Goal: Information Seeking & Learning: Find specific fact

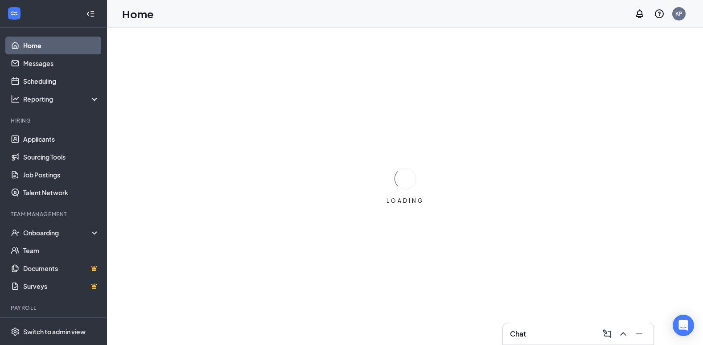
click at [49, 217] on div "Team Management" at bounding box center [54, 214] width 87 height 8
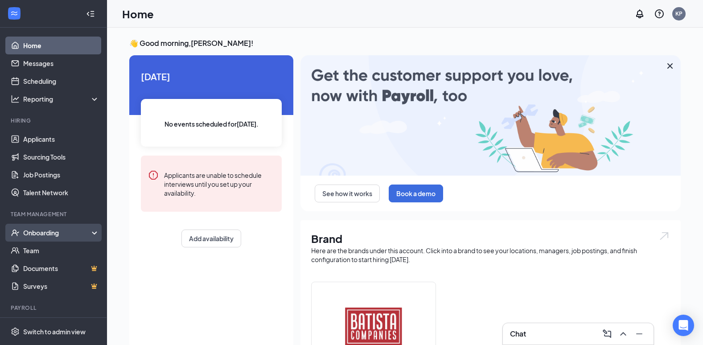
click at [37, 235] on div "Onboarding" at bounding box center [57, 232] width 69 height 9
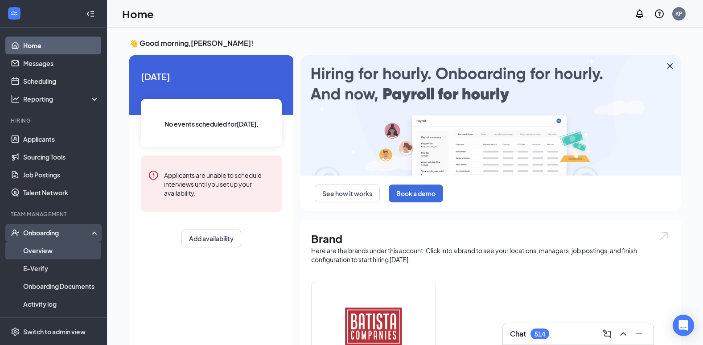
click at [37, 249] on link "Overview" at bounding box center [61, 251] width 76 height 18
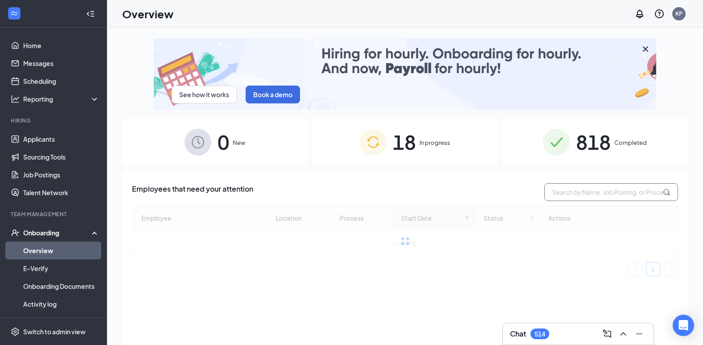
click at [585, 194] on input "text" at bounding box center [611, 192] width 134 height 18
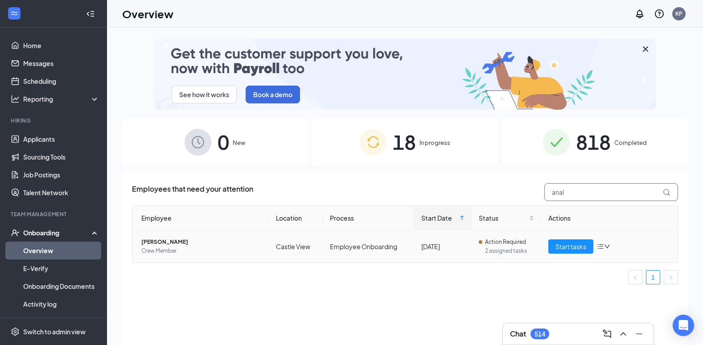
type input "anal"
click at [171, 242] on span "[PERSON_NAME]" at bounding box center [201, 242] width 120 height 9
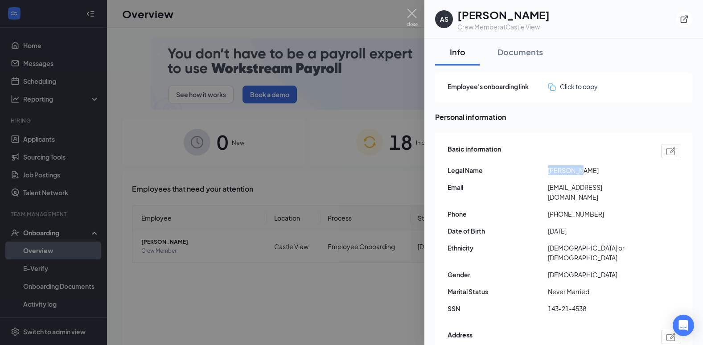
drag, startPoint x: 574, startPoint y: 171, endPoint x: 547, endPoint y: 172, distance: 27.2
click at [547, 172] on div "Legal Name [PERSON_NAME]" at bounding box center [565, 170] width 234 height 10
drag, startPoint x: 547, startPoint y: 172, endPoint x: 554, endPoint y: 172, distance: 7.6
drag, startPoint x: 603, startPoint y: 170, endPoint x: 575, endPoint y: 171, distance: 27.7
click at [575, 171] on span "[PERSON_NAME]" at bounding box center [598, 170] width 100 height 10
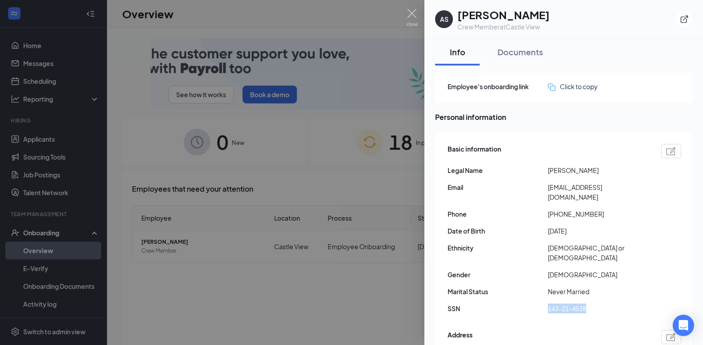
drag, startPoint x: 563, startPoint y: 300, endPoint x: 546, endPoint y: 300, distance: 16.9
click at [541, 304] on div "SSN 143-21-4538" at bounding box center [565, 309] width 234 height 10
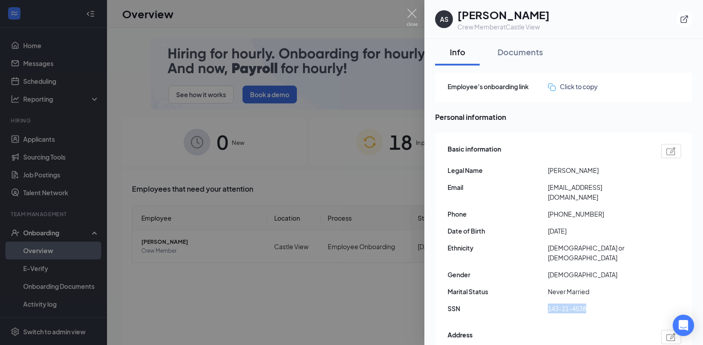
drag, startPoint x: 546, startPoint y: 300, endPoint x: 561, endPoint y: 300, distance: 15.6
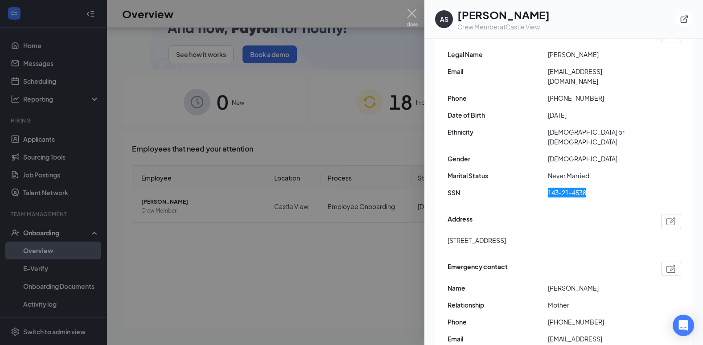
scroll to position [134, 0]
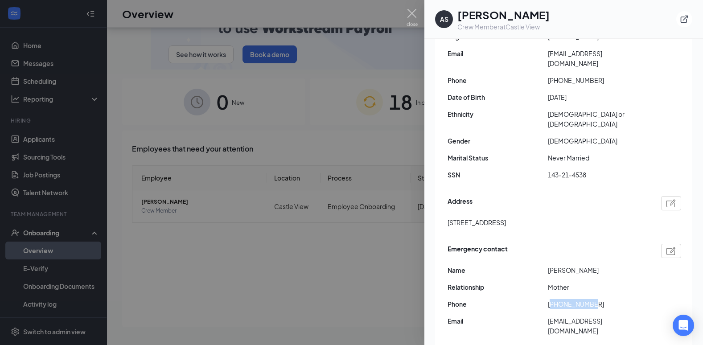
click at [553, 299] on span "[PHONE_NUMBER]" at bounding box center [598, 304] width 100 height 10
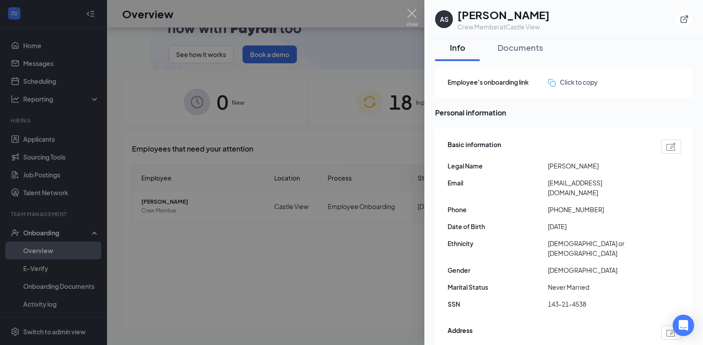
scroll to position [0, 0]
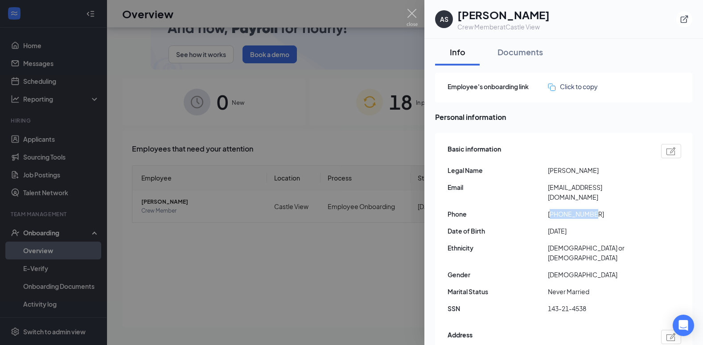
drag, startPoint x: 598, startPoint y: 213, endPoint x: 553, endPoint y: 215, distance: 45.5
click at [553, 215] on span "[PHONE_NUMBER]" at bounding box center [598, 214] width 100 height 10
drag, startPoint x: 557, startPoint y: 195, endPoint x: 551, endPoint y: 187, distance: 10.3
click at [551, 187] on span "[EMAIL_ADDRESS][DOMAIN_NAME]" at bounding box center [598, 192] width 100 height 20
drag, startPoint x: 551, startPoint y: 187, endPoint x: 556, endPoint y: 187, distance: 4.9
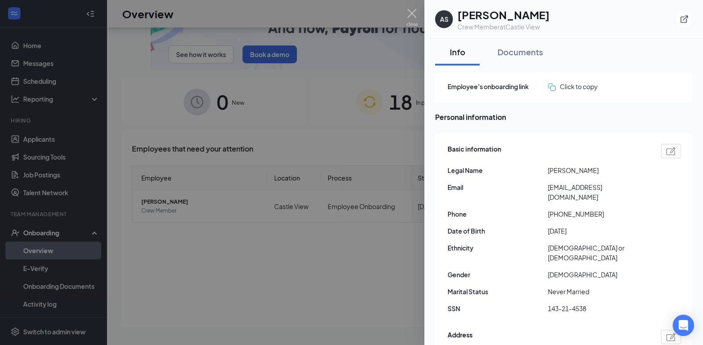
drag, startPoint x: 556, startPoint y: 187, endPoint x: 524, endPoint y: 181, distance: 32.5
click at [513, 175] on span "Legal Name" at bounding box center [498, 170] width 100 height 10
drag, startPoint x: 554, startPoint y: 198, endPoint x: 546, endPoint y: 188, distance: 12.7
click at [546, 188] on div "Email [EMAIL_ADDRESS][DOMAIN_NAME]" at bounding box center [565, 192] width 234 height 20
copy div "[EMAIL_ADDRESS][DOMAIN_NAME]"
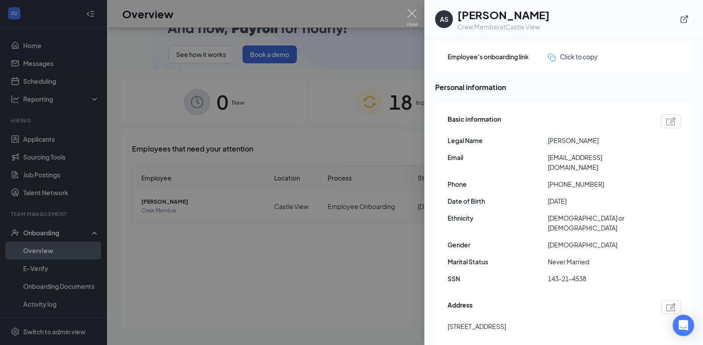
scroll to position [178, 0]
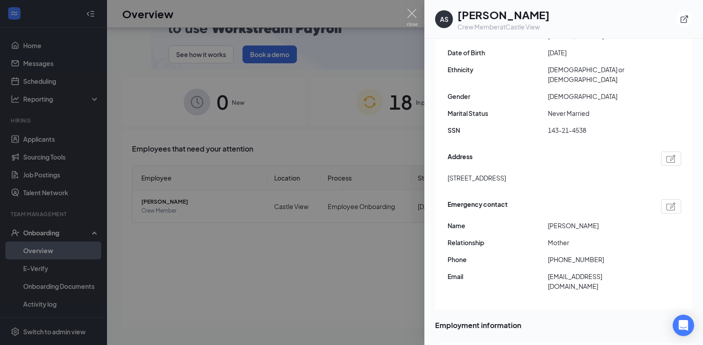
drag, startPoint x: 580, startPoint y: 219, endPoint x: 549, endPoint y: 216, distance: 31.3
click at [549, 221] on span "[PERSON_NAME]" at bounding box center [598, 226] width 100 height 10
drag, startPoint x: 549, startPoint y: 216, endPoint x: 553, endPoint y: 216, distance: 4.5
copy span "[PERSON_NAME]"
drag, startPoint x: 574, startPoint y: 252, endPoint x: 552, endPoint y: 250, distance: 21.9
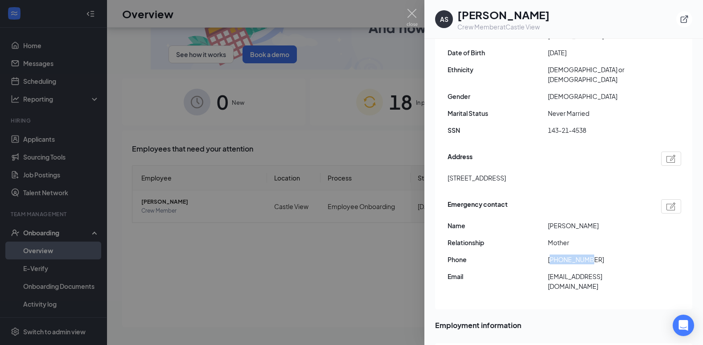
click at [552, 255] on span "[PHONE_NUMBER]" at bounding box center [598, 260] width 100 height 10
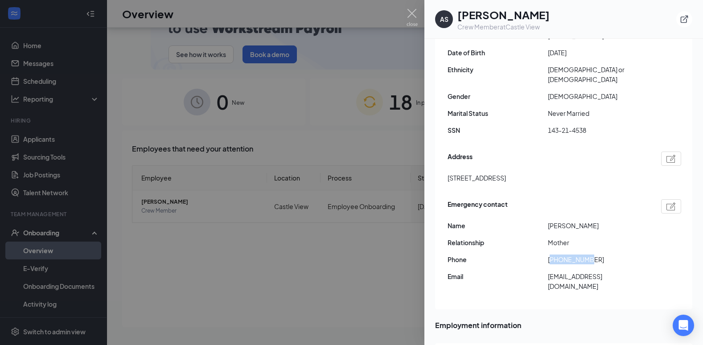
copy span "1860681306"
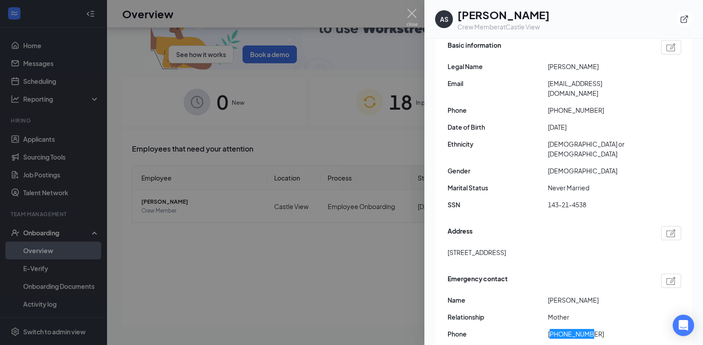
scroll to position [0, 0]
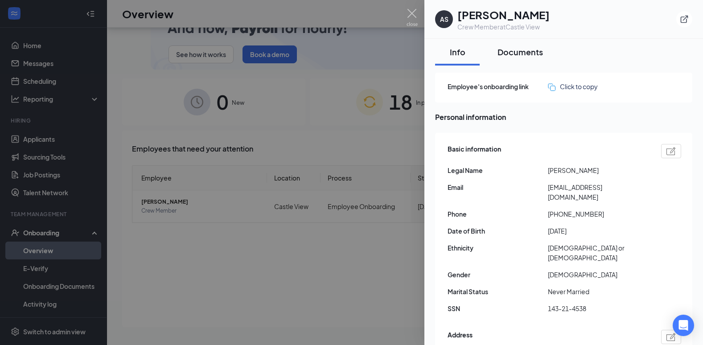
click at [526, 56] on div "Documents" at bounding box center [520, 51] width 45 height 11
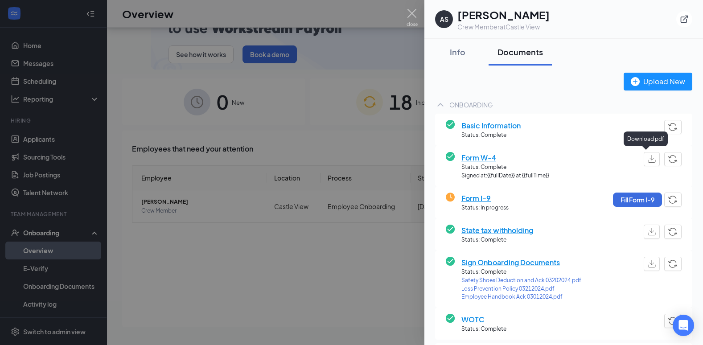
click at [648, 162] on img "button" at bounding box center [652, 159] width 8 height 8
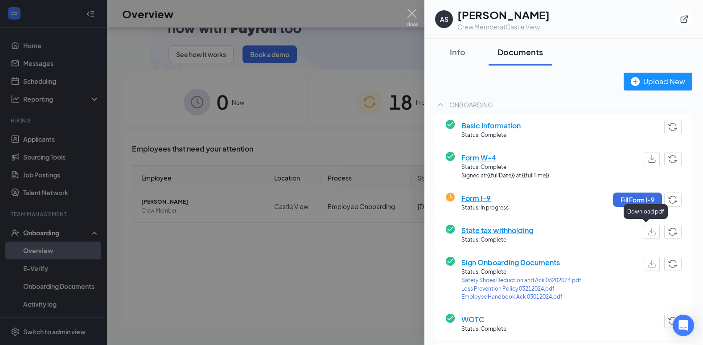
click at [648, 233] on img "button" at bounding box center [652, 232] width 8 height 8
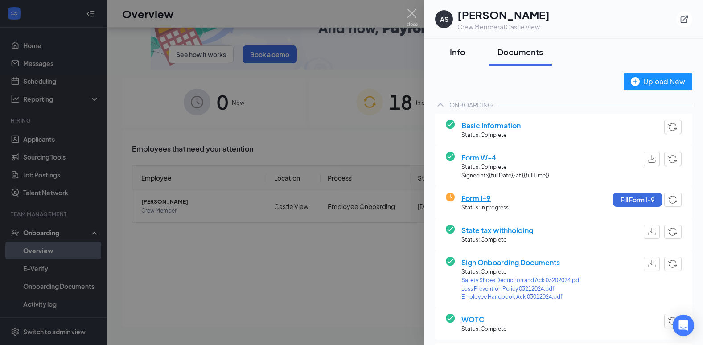
click at [456, 57] on div "Info" at bounding box center [457, 51] width 27 height 11
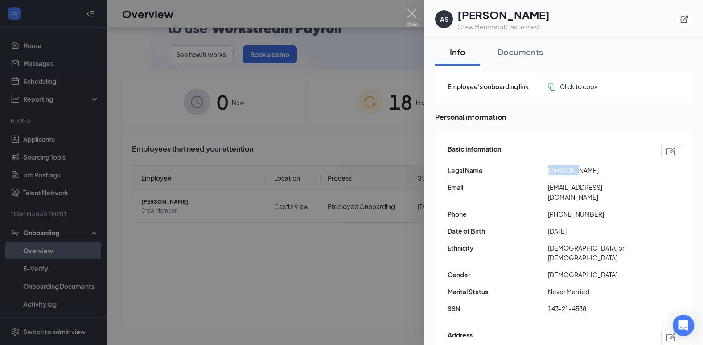
drag, startPoint x: 560, startPoint y: 171, endPoint x: 549, endPoint y: 169, distance: 11.7
click at [549, 169] on span "[PERSON_NAME]" at bounding box center [598, 170] width 100 height 10
copy span "Analeise"
drag, startPoint x: 598, startPoint y: 171, endPoint x: 575, endPoint y: 169, distance: 23.2
click at [575, 169] on span "[PERSON_NAME]" at bounding box center [598, 170] width 100 height 10
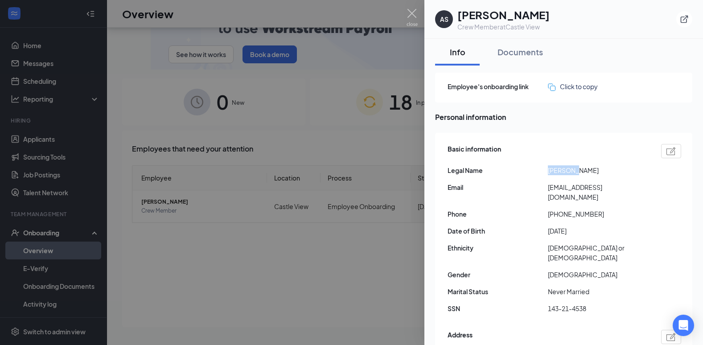
copy span "[PERSON_NAME]"
click at [412, 12] on img at bounding box center [412, 17] width 11 height 17
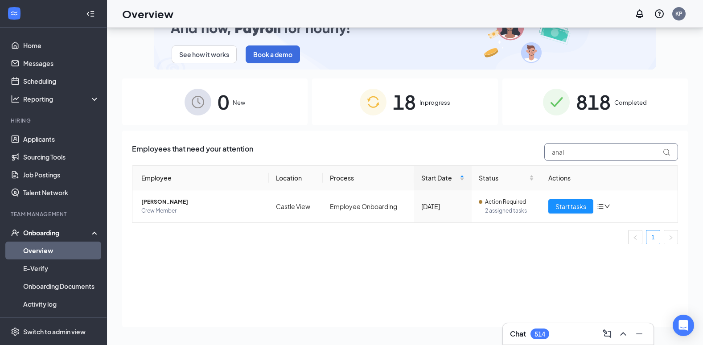
drag, startPoint x: 543, startPoint y: 153, endPoint x: 513, endPoint y: 148, distance: 30.3
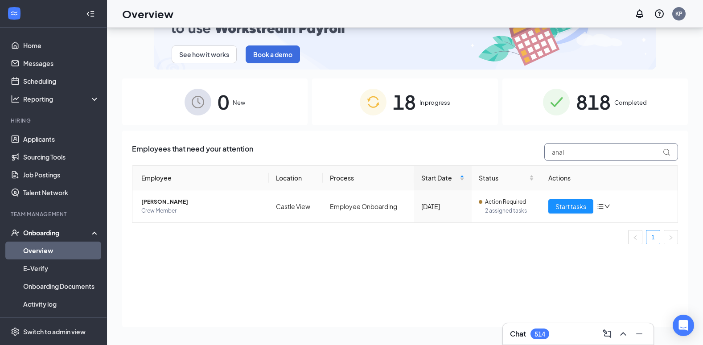
click at [512, 148] on div "Employees that need your attention anal" at bounding box center [405, 152] width 546 height 18
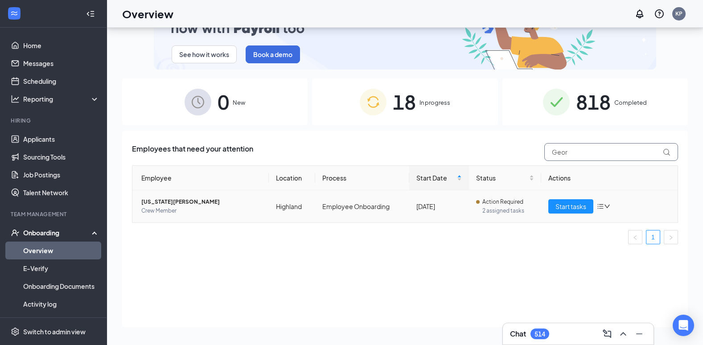
type input "Geor"
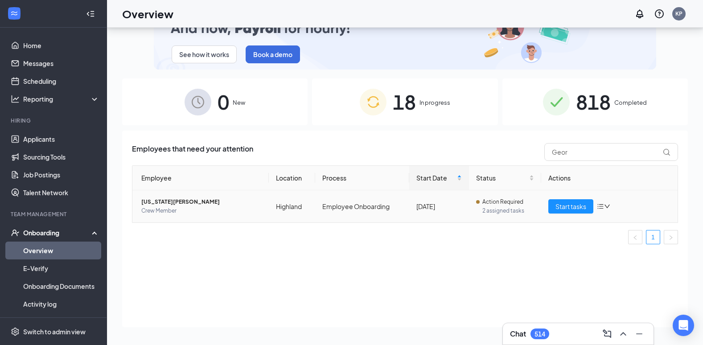
click at [186, 200] on span "[US_STATE][PERSON_NAME]" at bounding box center [201, 201] width 120 height 9
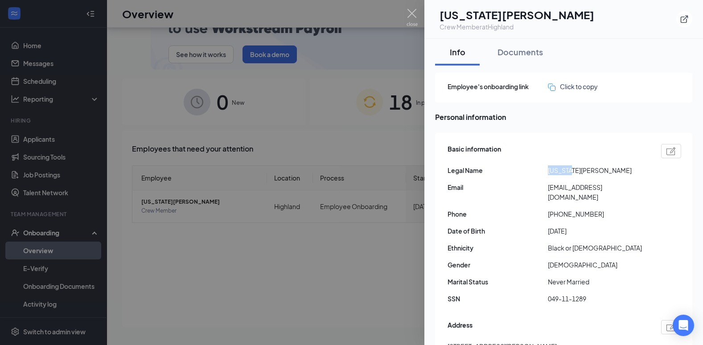
drag, startPoint x: 572, startPoint y: 171, endPoint x: 547, endPoint y: 171, distance: 25.0
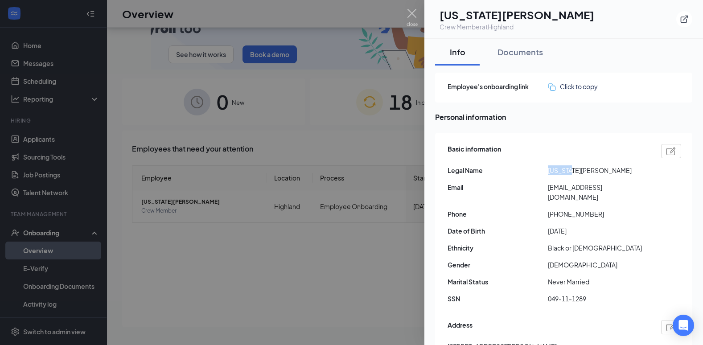
click at [547, 171] on div "Legal Name [US_STATE][PERSON_NAME]" at bounding box center [565, 170] width 234 height 10
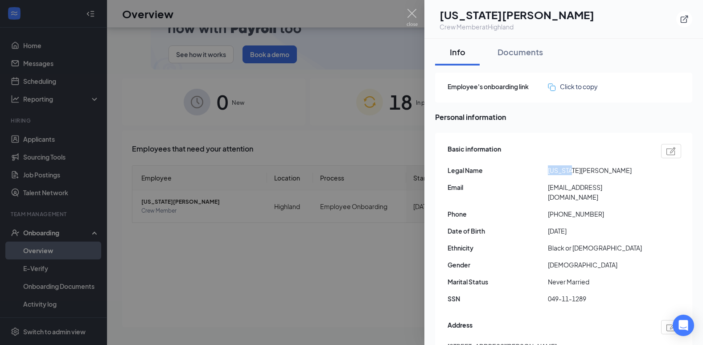
drag, startPoint x: 547, startPoint y: 171, endPoint x: 561, endPoint y: 171, distance: 14.3
drag, startPoint x: 611, startPoint y: 171, endPoint x: 574, endPoint y: 172, distance: 37.0
click at [574, 172] on span "[US_STATE][PERSON_NAME]" at bounding box center [598, 170] width 100 height 10
copy span "[PERSON_NAME]"
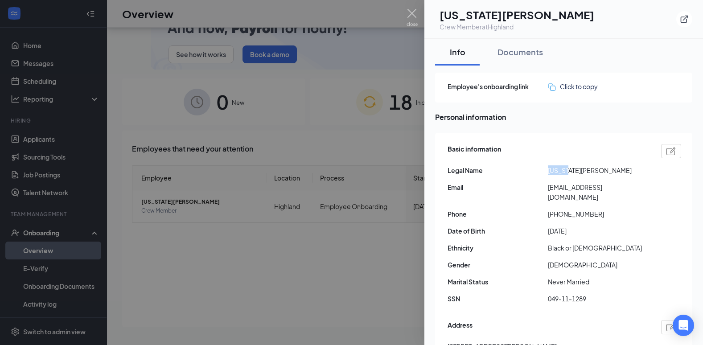
drag, startPoint x: 570, startPoint y: 171, endPoint x: 546, endPoint y: 171, distance: 24.1
click at [546, 171] on div "Legal Name [US_STATE][PERSON_NAME]" at bounding box center [565, 170] width 234 height 10
drag, startPoint x: 546, startPoint y: 171, endPoint x: 556, endPoint y: 171, distance: 9.8
drag, startPoint x: 556, startPoint y: 171, endPoint x: 579, endPoint y: 142, distance: 36.8
click at [579, 142] on div "Basic information Legal Name [US_STATE][PERSON_NAME] Email [EMAIL_ADDRESS][DOMA…" at bounding box center [565, 226] width 234 height 169
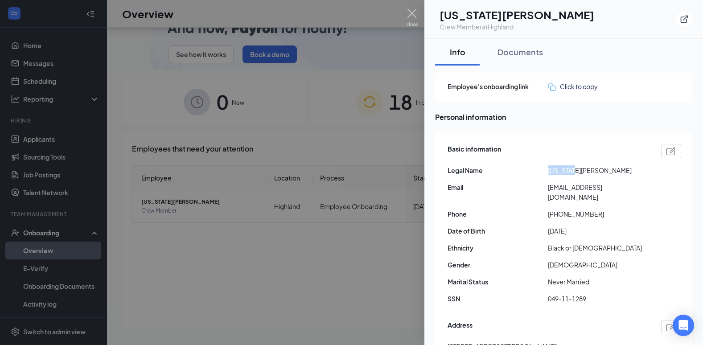
drag, startPoint x: 573, startPoint y: 170, endPoint x: 550, endPoint y: 170, distance: 23.2
click at [550, 170] on span "[US_STATE][PERSON_NAME]" at bounding box center [598, 170] width 100 height 10
drag, startPoint x: 550, startPoint y: 170, endPoint x: 558, endPoint y: 170, distance: 8.0
copy span "[US_STATE]"
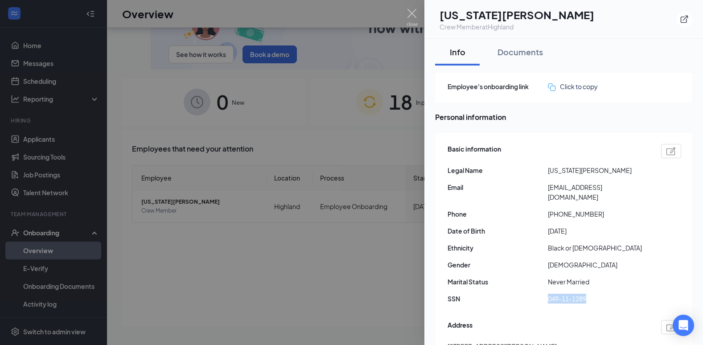
drag, startPoint x: 558, startPoint y: 299, endPoint x: 545, endPoint y: 298, distance: 13.4
click at [545, 298] on div "SSN 049-11-1289" at bounding box center [565, 299] width 234 height 10
drag, startPoint x: 545, startPoint y: 298, endPoint x: 552, endPoint y: 298, distance: 7.1
copy div "049-11-1289"
click at [294, 241] on div at bounding box center [351, 172] width 703 height 345
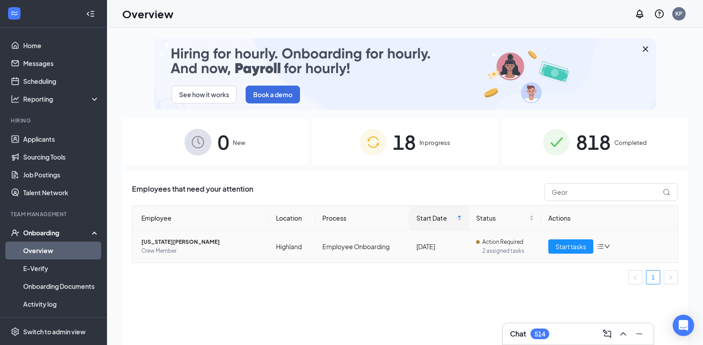
click at [187, 238] on span "[US_STATE][PERSON_NAME]" at bounding box center [201, 242] width 120 height 9
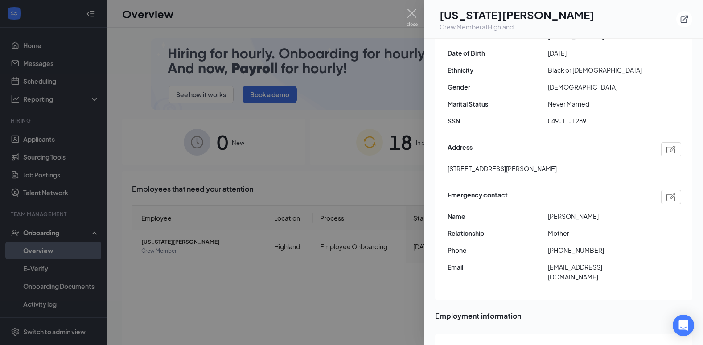
scroll to position [178, 0]
click at [596, 249] on span "[PHONE_NUMBER]" at bounding box center [598, 250] width 100 height 10
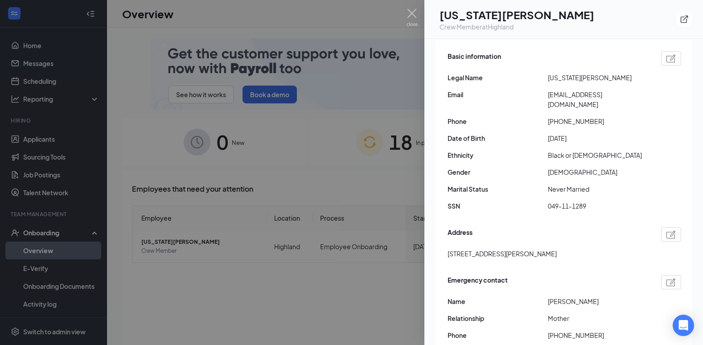
scroll to position [89, 0]
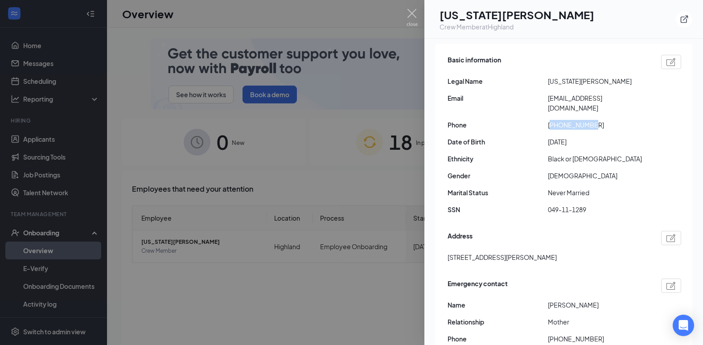
drag, startPoint x: 593, startPoint y: 125, endPoint x: 552, endPoint y: 127, distance: 41.1
click at [552, 127] on span "[PHONE_NUMBER]" at bounding box center [598, 125] width 100 height 10
drag, startPoint x: 552, startPoint y: 127, endPoint x: 562, endPoint y: 127, distance: 9.4
copy span "12036067177"
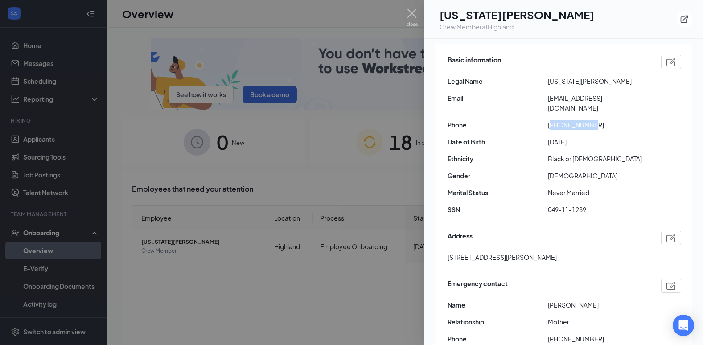
drag, startPoint x: 549, startPoint y: 107, endPoint x: 551, endPoint y: 99, distance: 8.5
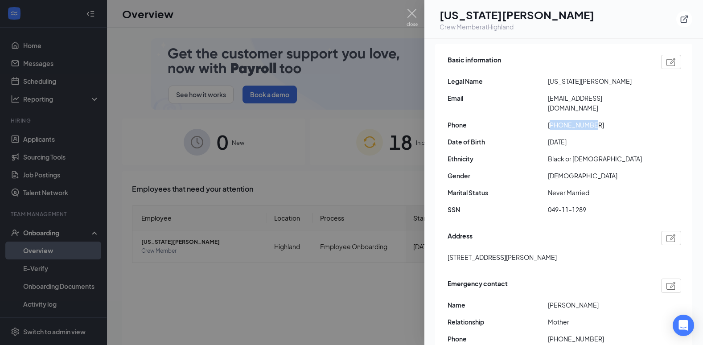
click at [551, 99] on span "[EMAIL_ADDRESS][DOMAIN_NAME]" at bounding box center [598, 103] width 100 height 20
drag, startPoint x: 552, startPoint y: 99, endPoint x: 543, endPoint y: 98, distance: 8.5
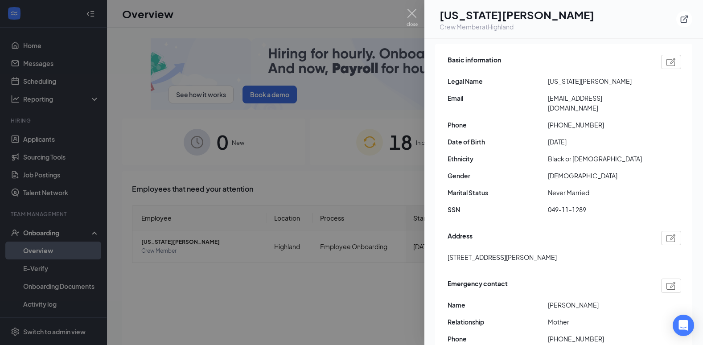
click at [517, 87] on div "Basic information Legal Name [US_STATE][PERSON_NAME] Email [EMAIL_ADDRESS][DOMA…" at bounding box center [565, 137] width 234 height 169
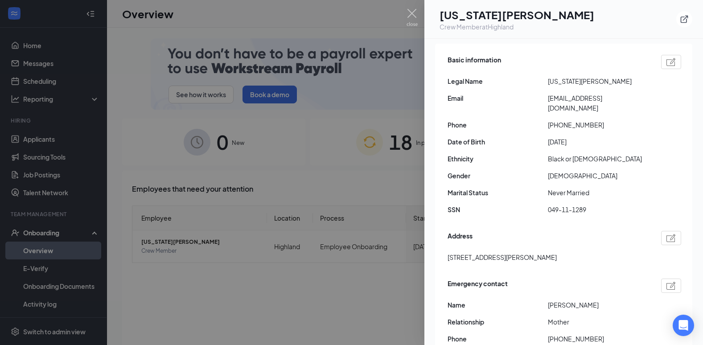
drag, startPoint x: 559, startPoint y: 107, endPoint x: 548, endPoint y: 100, distance: 13.0
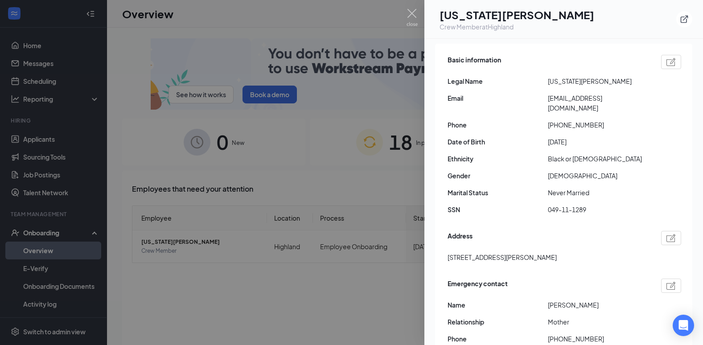
click at [548, 100] on span "[EMAIL_ADDRESS][DOMAIN_NAME]" at bounding box center [598, 103] width 100 height 20
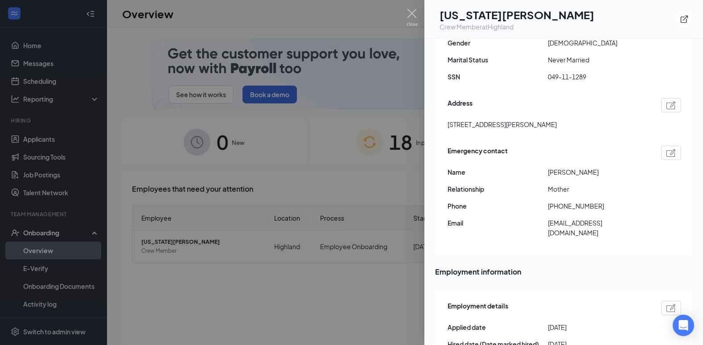
scroll to position [223, 0]
drag, startPoint x: 562, startPoint y: 172, endPoint x: 547, endPoint y: 171, distance: 14.8
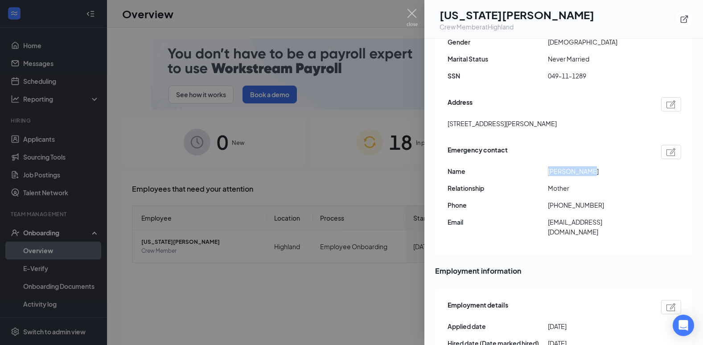
click at [547, 171] on div "Name [PERSON_NAME]" at bounding box center [565, 171] width 234 height 10
drag, startPoint x: 547, startPoint y: 171, endPoint x: 553, endPoint y: 172, distance: 5.9
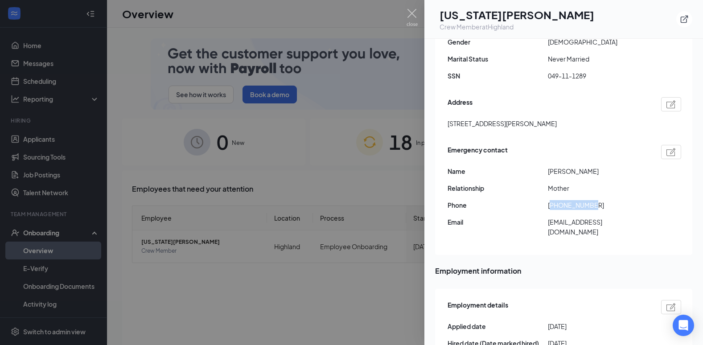
drag, startPoint x: 601, startPoint y: 205, endPoint x: 553, endPoint y: 206, distance: 48.2
click at [553, 206] on span "[PHONE_NUMBER]" at bounding box center [598, 205] width 100 height 10
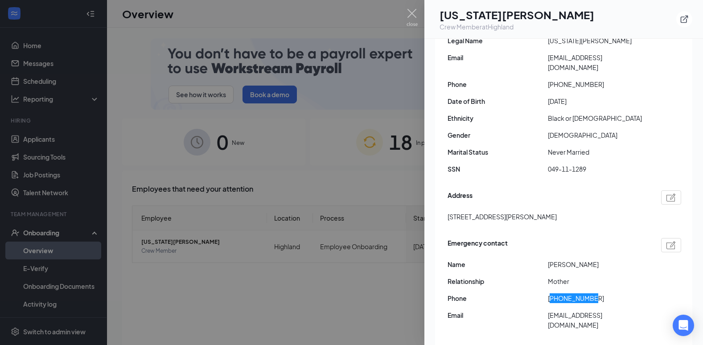
scroll to position [0, 0]
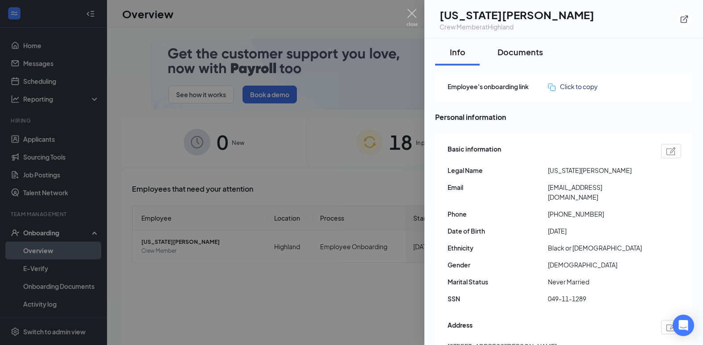
click at [517, 58] on button "Documents" at bounding box center [520, 52] width 63 height 27
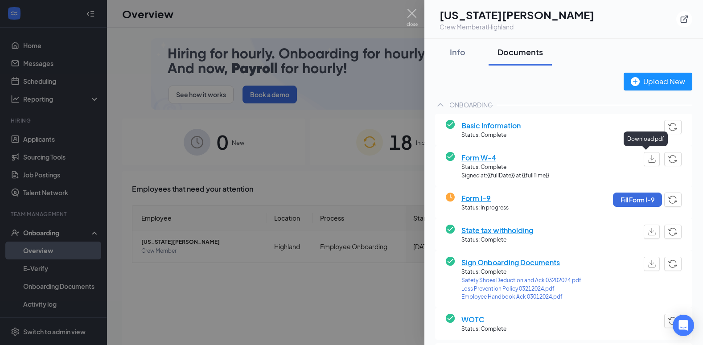
click at [648, 160] on img "button" at bounding box center [652, 159] width 8 height 8
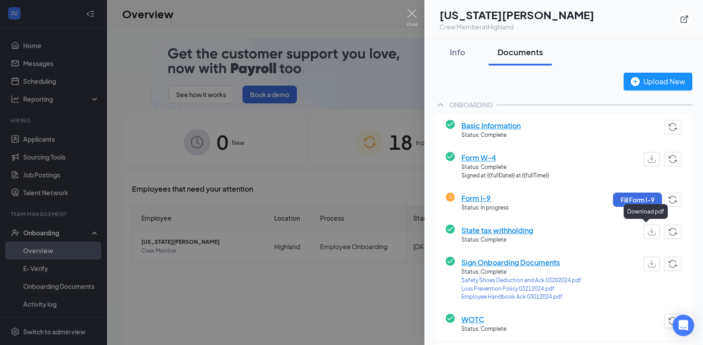
click at [648, 234] on img "button" at bounding box center [652, 232] width 8 height 8
drag, startPoint x: 416, startPoint y: 17, endPoint x: 416, endPoint y: 32, distance: 14.7
click at [416, 17] on img at bounding box center [412, 17] width 11 height 17
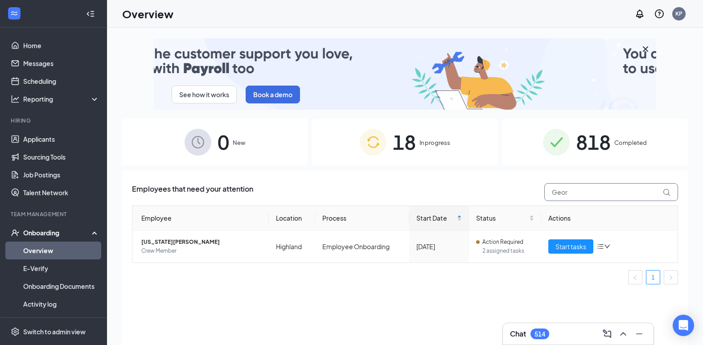
drag, startPoint x: 525, startPoint y: 196, endPoint x: 512, endPoint y: 196, distance: 12.9
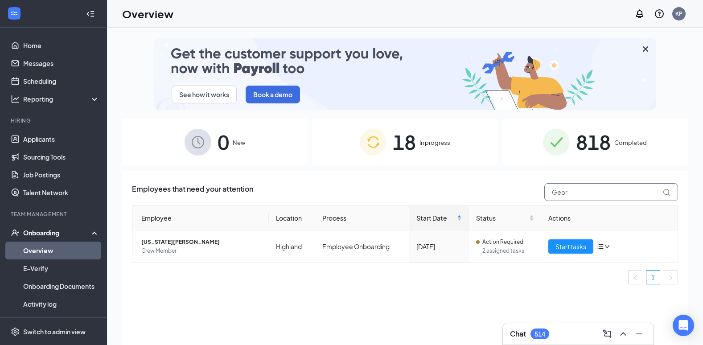
click at [512, 195] on div "Employees that need your attention Geor" at bounding box center [405, 192] width 546 height 18
type input "angel"
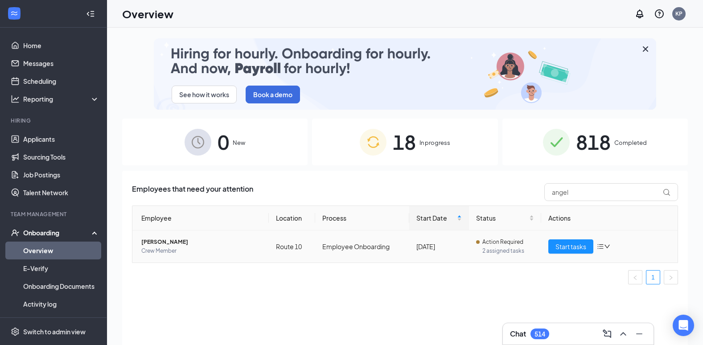
click at [184, 240] on span "[PERSON_NAME]" at bounding box center [201, 242] width 120 height 9
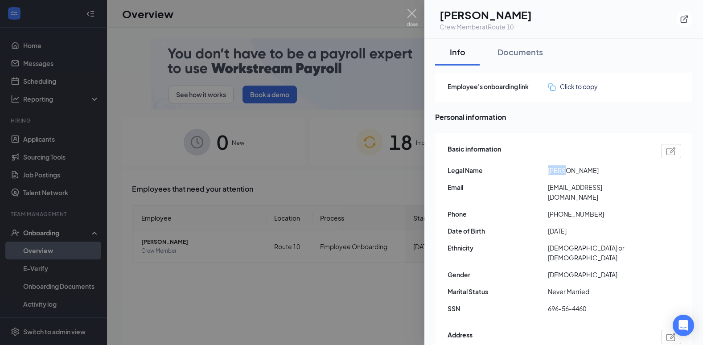
drag, startPoint x: 556, startPoint y: 172, endPoint x: 541, endPoint y: 171, distance: 15.6
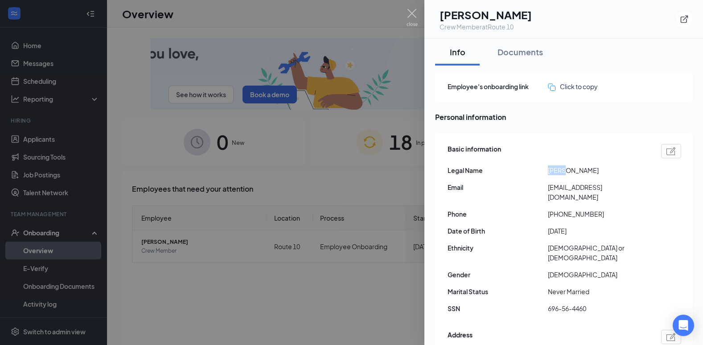
click at [541, 171] on div "Legal Name [PERSON_NAME]" at bounding box center [565, 170] width 234 height 10
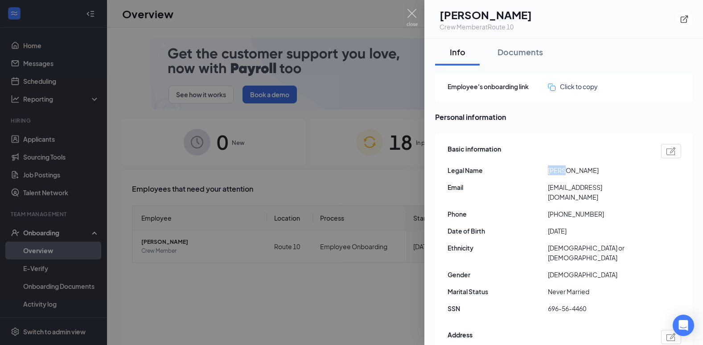
drag, startPoint x: 541, startPoint y: 171, endPoint x: 551, endPoint y: 171, distance: 10.7
drag, startPoint x: 572, startPoint y: 171, endPoint x: 616, endPoint y: 171, distance: 43.7
click at [616, 171] on span "[PERSON_NAME]" at bounding box center [598, 170] width 100 height 10
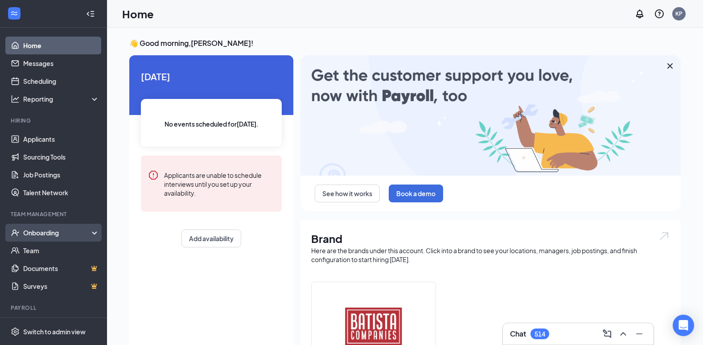
click at [56, 235] on div "Onboarding" at bounding box center [57, 232] width 69 height 9
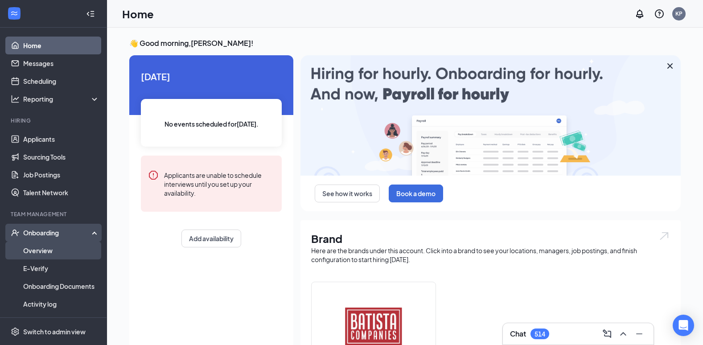
drag, startPoint x: 28, startPoint y: 251, endPoint x: 32, endPoint y: 248, distance: 4.8
click at [29, 251] on link "Overview" at bounding box center [61, 251] width 76 height 18
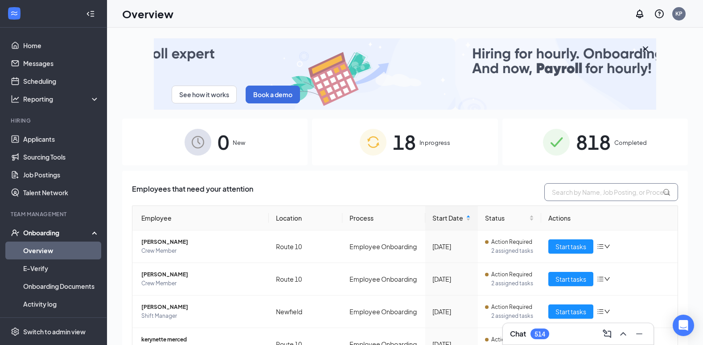
click at [567, 190] on input "text" at bounding box center [611, 192] width 134 height 18
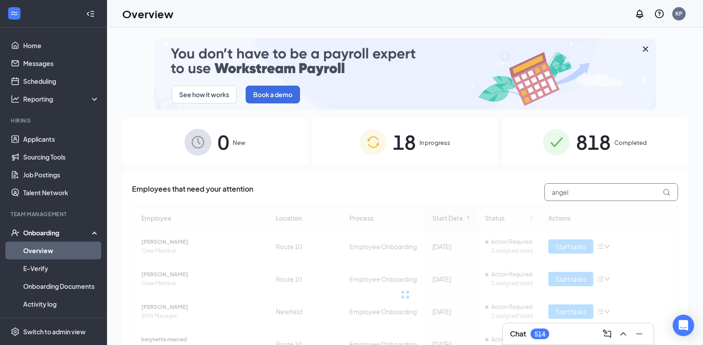
type input "angel"
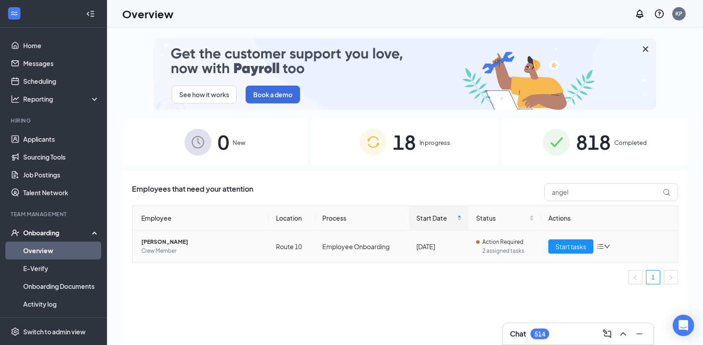
click at [187, 243] on span "[PERSON_NAME]" at bounding box center [201, 242] width 120 height 9
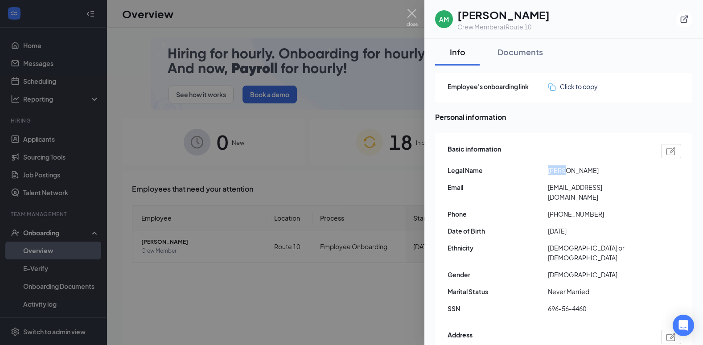
drag, startPoint x: 565, startPoint y: 170, endPoint x: 548, endPoint y: 172, distance: 17.0
click at [548, 172] on span "[PERSON_NAME]" at bounding box center [598, 170] width 100 height 10
drag, startPoint x: 611, startPoint y: 170, endPoint x: 568, endPoint y: 170, distance: 42.8
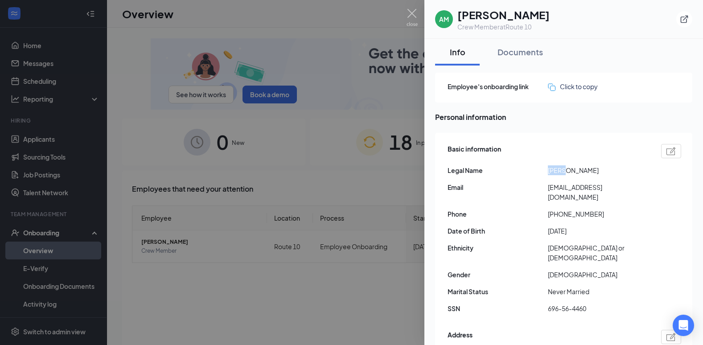
click at [568, 170] on span "[PERSON_NAME]" at bounding box center [598, 170] width 100 height 10
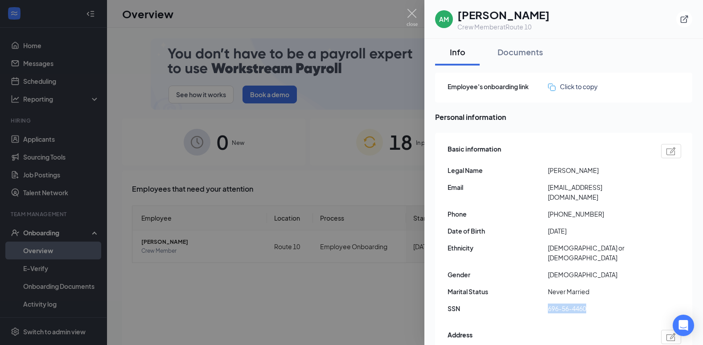
drag, startPoint x: 561, startPoint y: 290, endPoint x: 546, endPoint y: 288, distance: 15.3
click at [546, 304] on div "SSN 696-56-4460" at bounding box center [565, 309] width 234 height 10
drag, startPoint x: 546, startPoint y: 288, endPoint x: 552, endPoint y: 289, distance: 5.9
drag, startPoint x: 567, startPoint y: 206, endPoint x: 551, endPoint y: 205, distance: 15.6
click at [550, 209] on span "[PHONE_NUMBER]" at bounding box center [598, 214] width 100 height 10
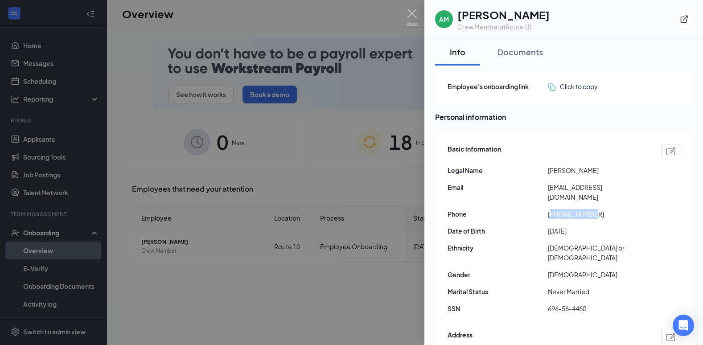
drag, startPoint x: 551, startPoint y: 205, endPoint x: 569, endPoint y: 207, distance: 17.9
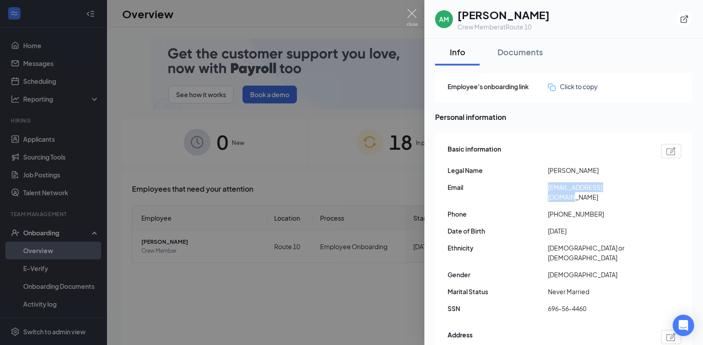
drag, startPoint x: 615, startPoint y: 189, endPoint x: 549, endPoint y: 186, distance: 66.5
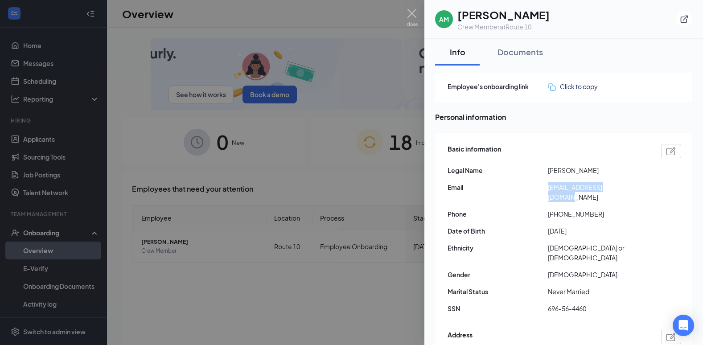
click at [549, 186] on span "[EMAIL_ADDRESS][DOMAIN_NAME]" at bounding box center [598, 192] width 100 height 20
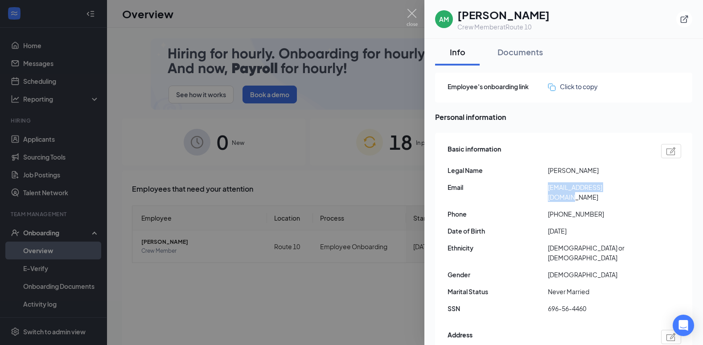
drag, startPoint x: 549, startPoint y: 186, endPoint x: 555, endPoint y: 187, distance: 5.9
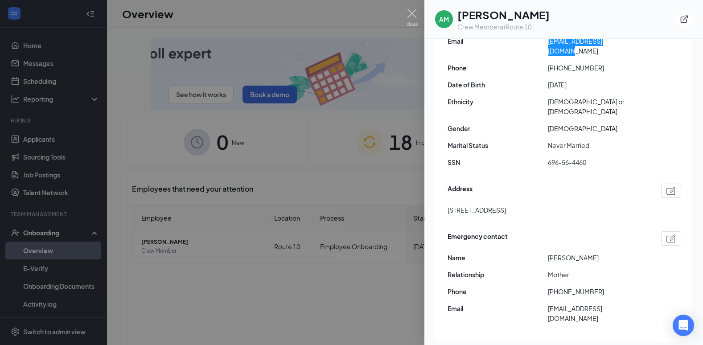
scroll to position [178, 0]
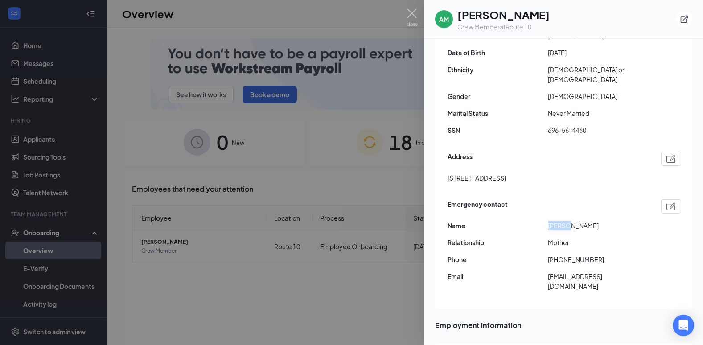
drag, startPoint x: 569, startPoint y: 208, endPoint x: 550, endPoint y: 207, distance: 19.2
click at [550, 221] on span "[PERSON_NAME]" at bounding box center [598, 226] width 100 height 10
drag, startPoint x: 550, startPoint y: 207, endPoint x: 557, endPoint y: 208, distance: 7.6
copy span "[PERSON_NAME]"
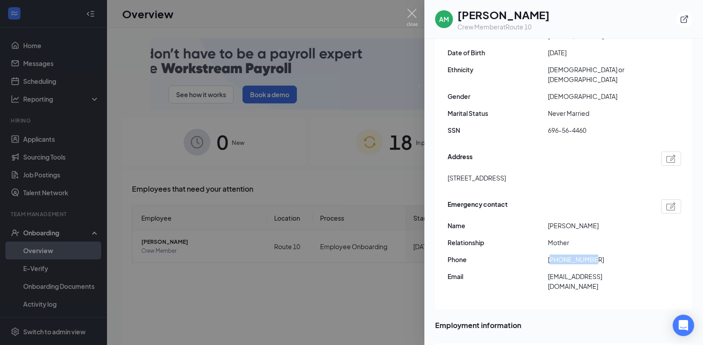
drag, startPoint x: 597, startPoint y: 238, endPoint x: 553, endPoint y: 240, distance: 44.2
click at [553, 255] on span "[PHONE_NUMBER]" at bounding box center [598, 260] width 100 height 10
copy span "19595951988"
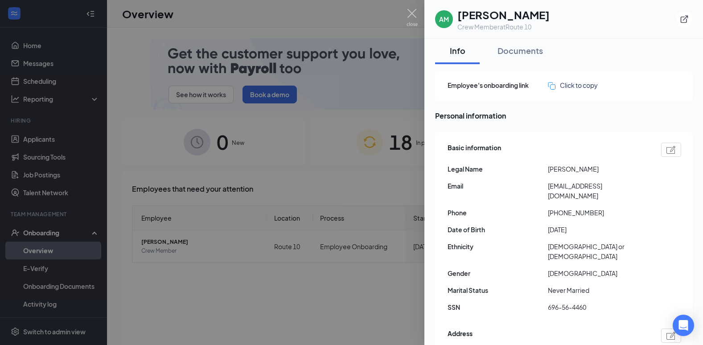
scroll to position [0, 0]
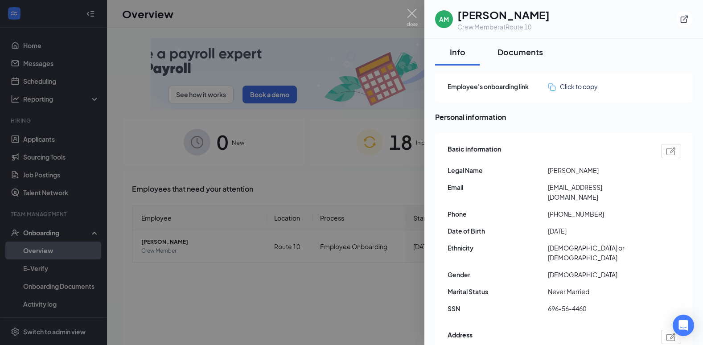
click at [525, 53] on div "Documents" at bounding box center [520, 51] width 45 height 11
